Goal: Information Seeking & Learning: Find specific fact

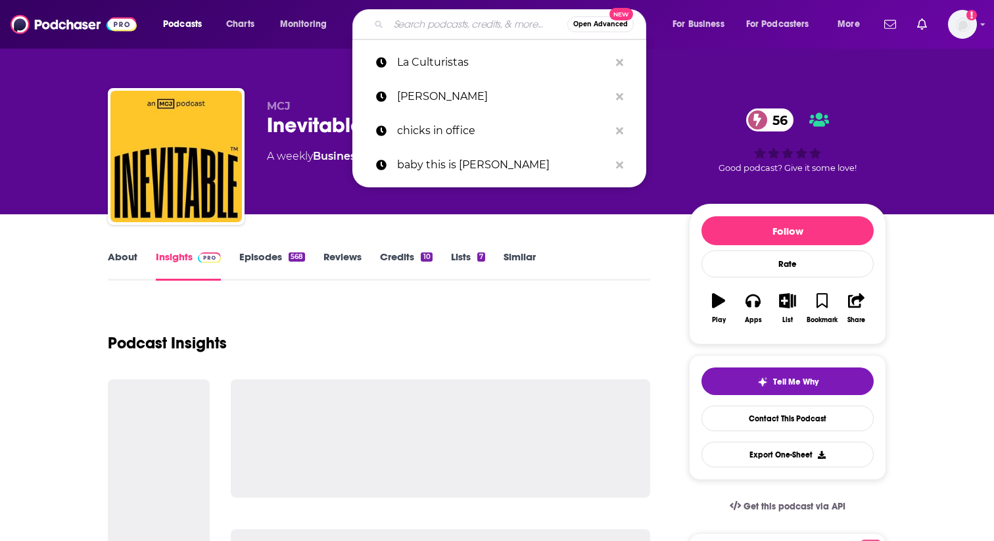
click at [422, 18] on input "Search podcasts, credits, & more..." at bounding box center [478, 24] width 179 height 21
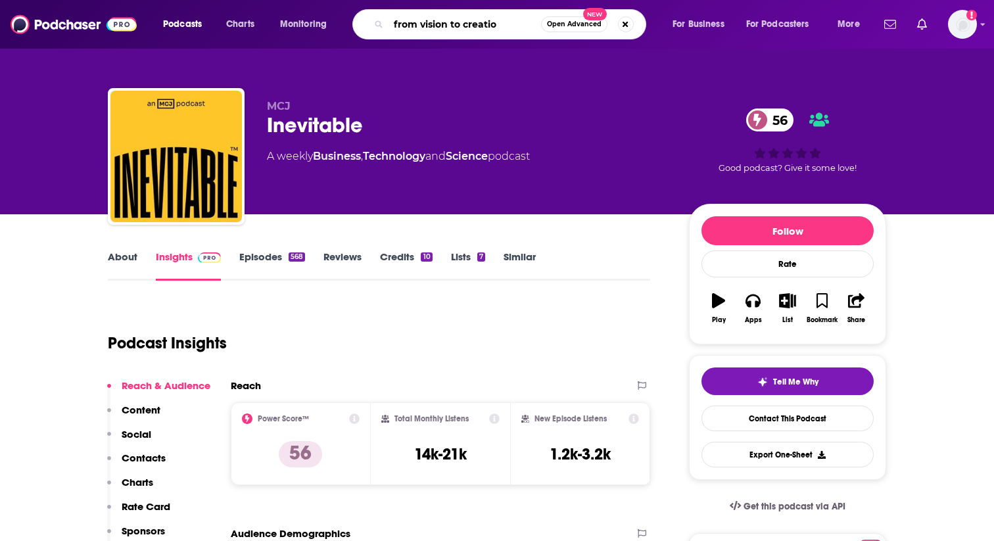
type input "from vision to creation"
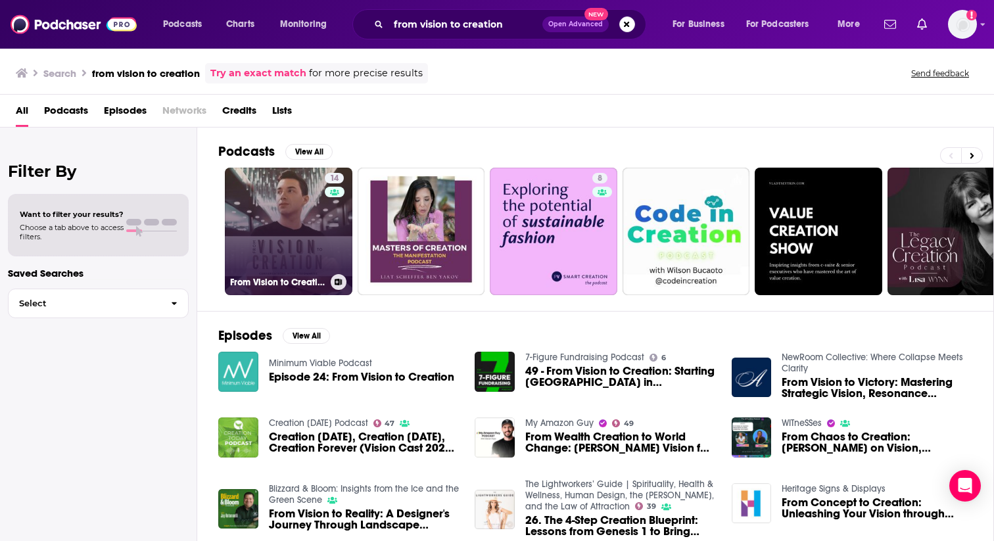
click at [268, 260] on link "14 From Vision to Creation" at bounding box center [289, 232] width 128 height 128
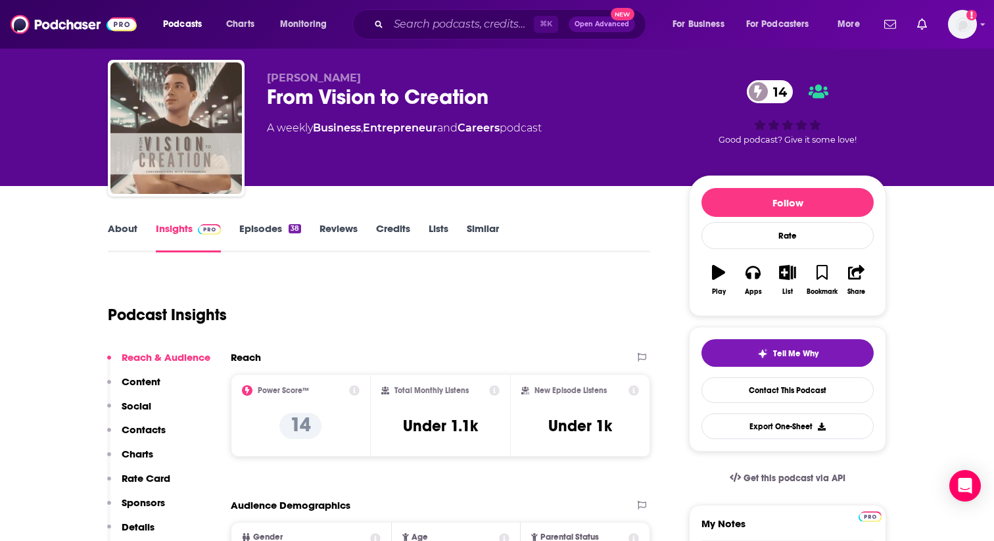
scroll to position [34, 0]
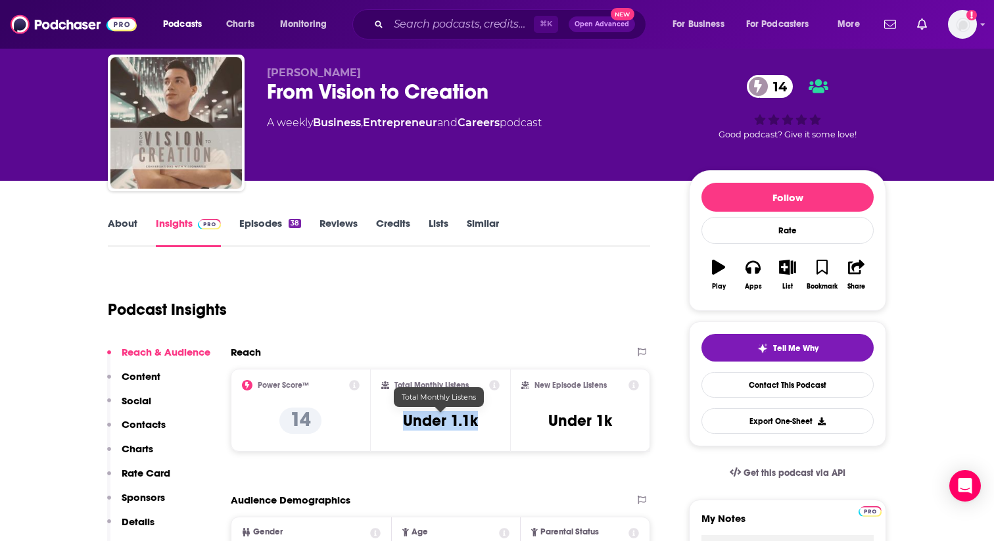
drag, startPoint x: 390, startPoint y: 421, endPoint x: 484, endPoint y: 416, distance: 94.2
click at [484, 416] on div "Total Monthly Listens Under 1.1k" at bounding box center [440, 410] width 119 height 61
copy h3 "Under 1.1k"
